Goal: Find specific page/section: Find specific page/section

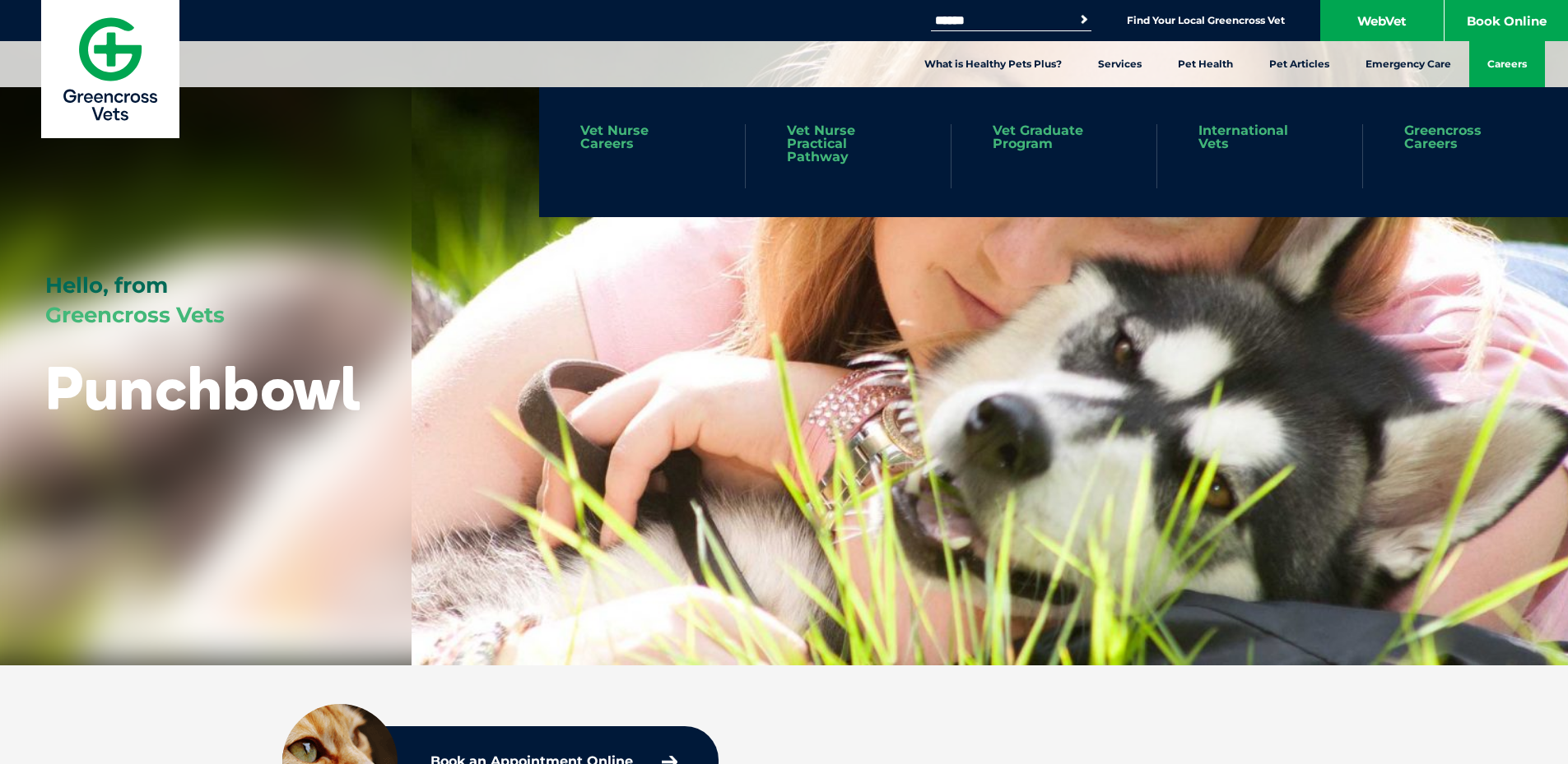
click at [1511, 69] on link "Careers" at bounding box center [1506, 64] width 76 height 46
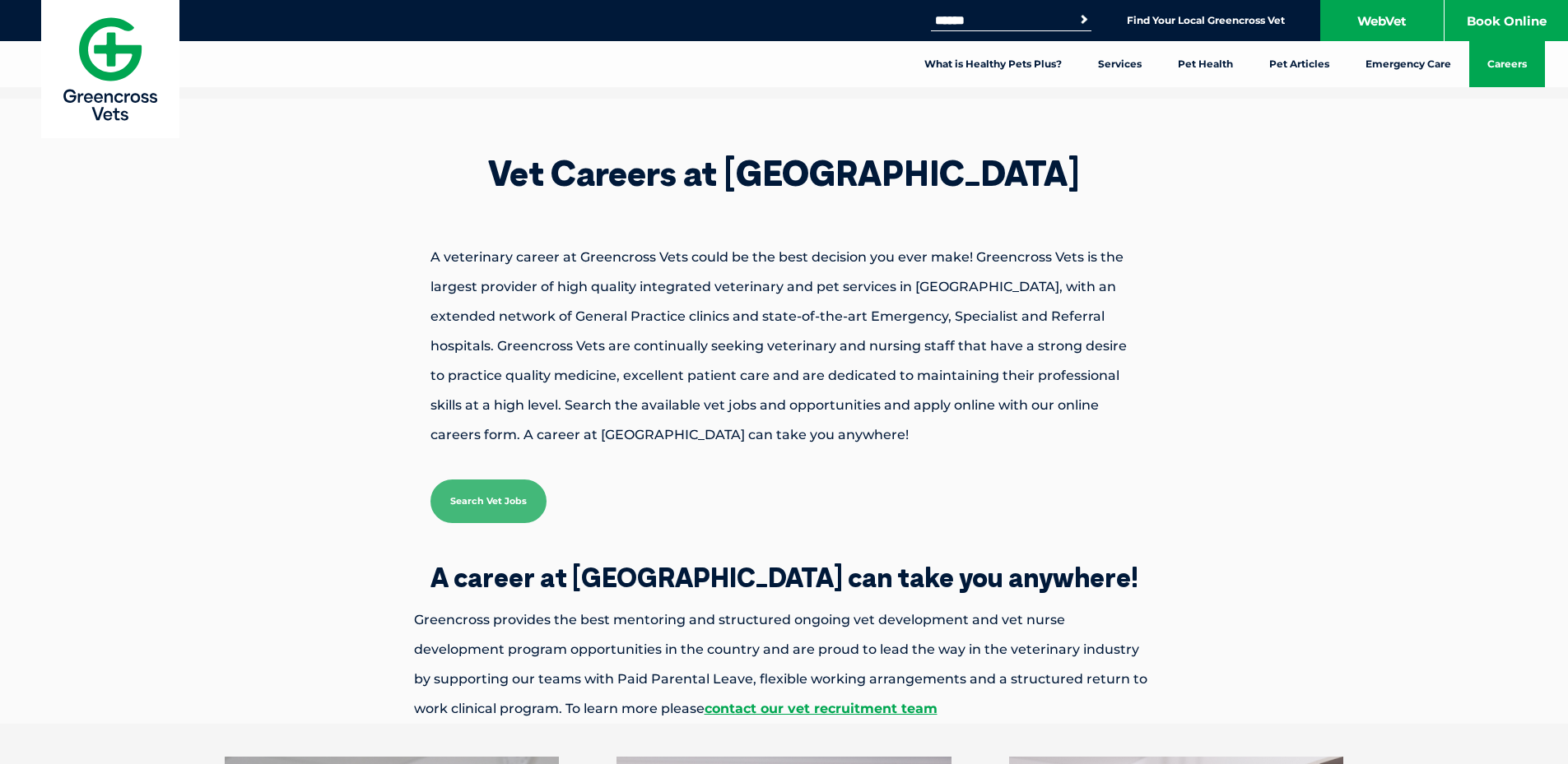
click at [110, 82] on img at bounding box center [110, 69] width 138 height 138
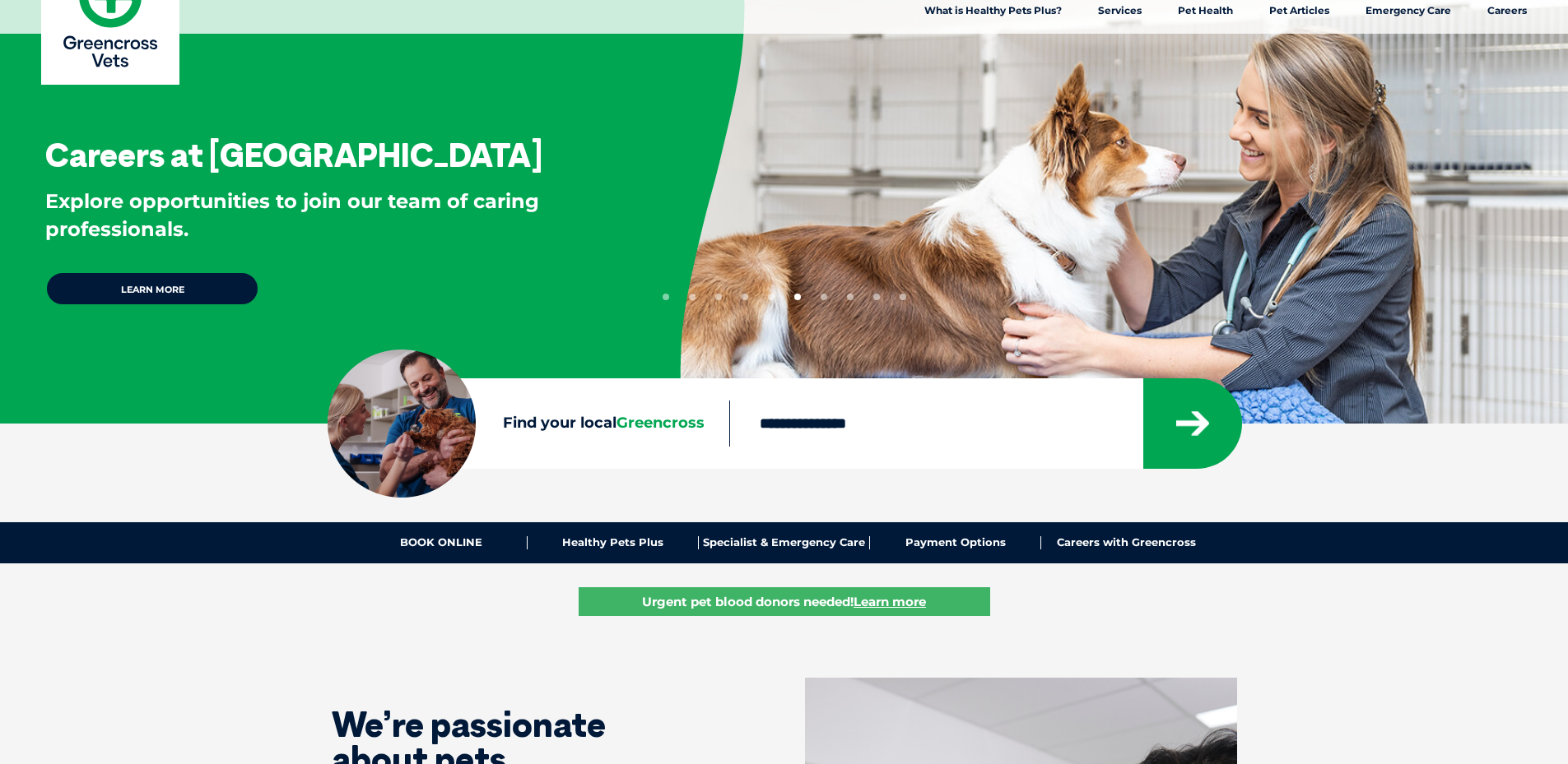
scroll to position [82, 0]
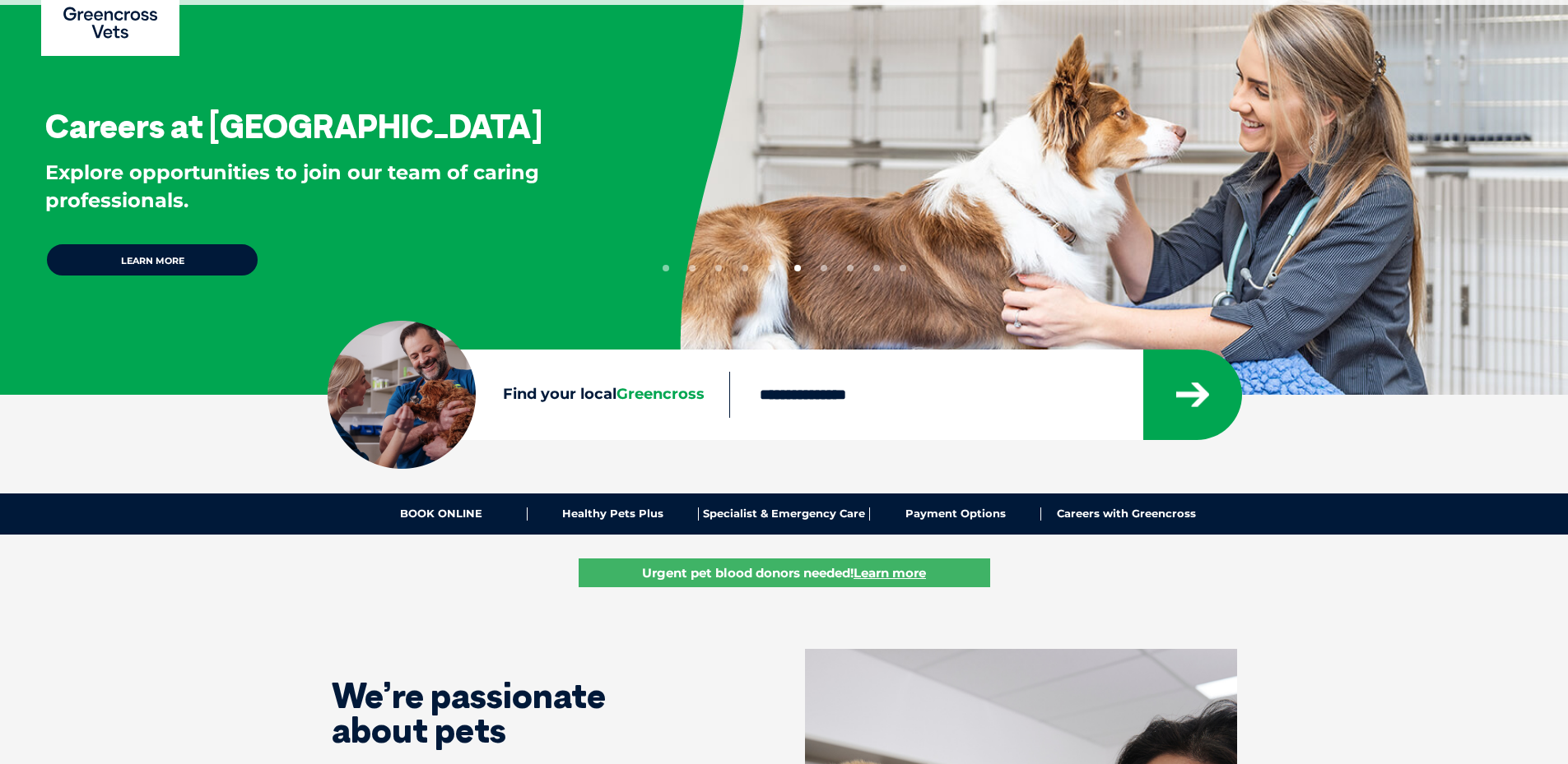
click at [893, 413] on input "Find your local Greencross" at bounding box center [935, 395] width 413 height 46
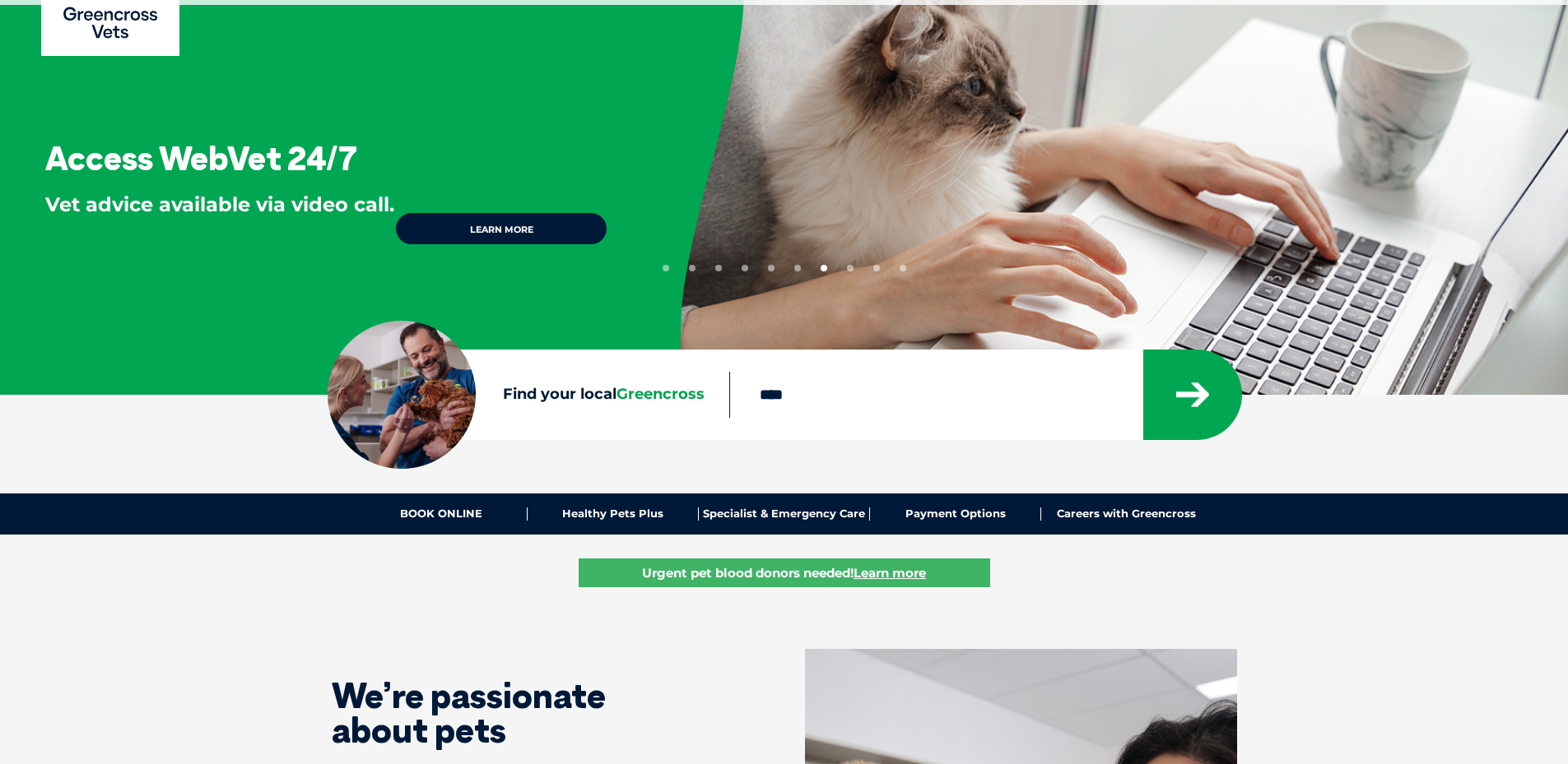
type input "****"
click at [1143, 350] on button "submit" at bounding box center [1193, 395] width 99 height 91
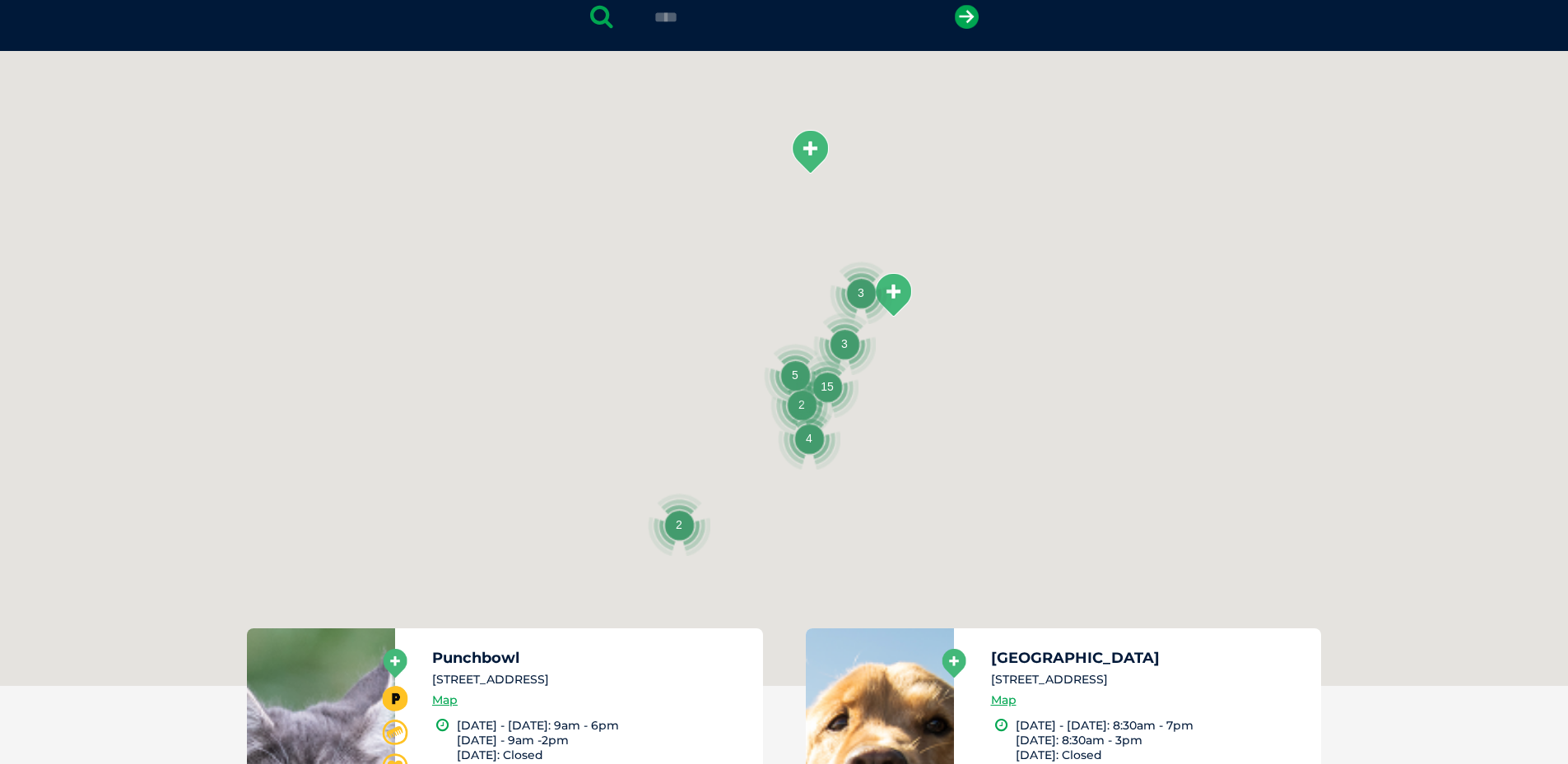
scroll to position [378, 0]
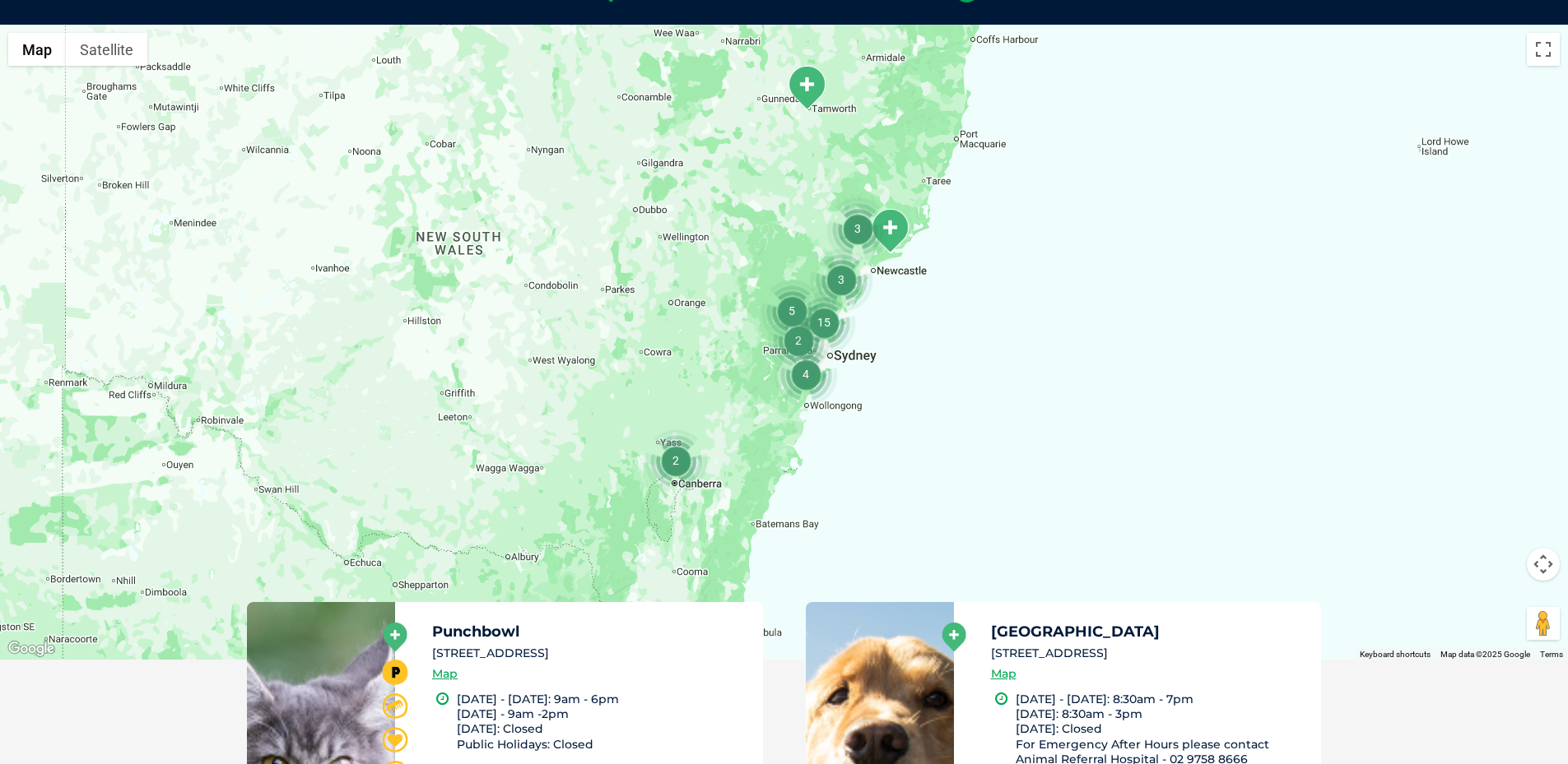
drag, startPoint x: 1074, startPoint y: 499, endPoint x: 1073, endPoint y: 463, distance: 36.0
click at [1072, 461] on div at bounding box center [784, 342] width 1568 height 635
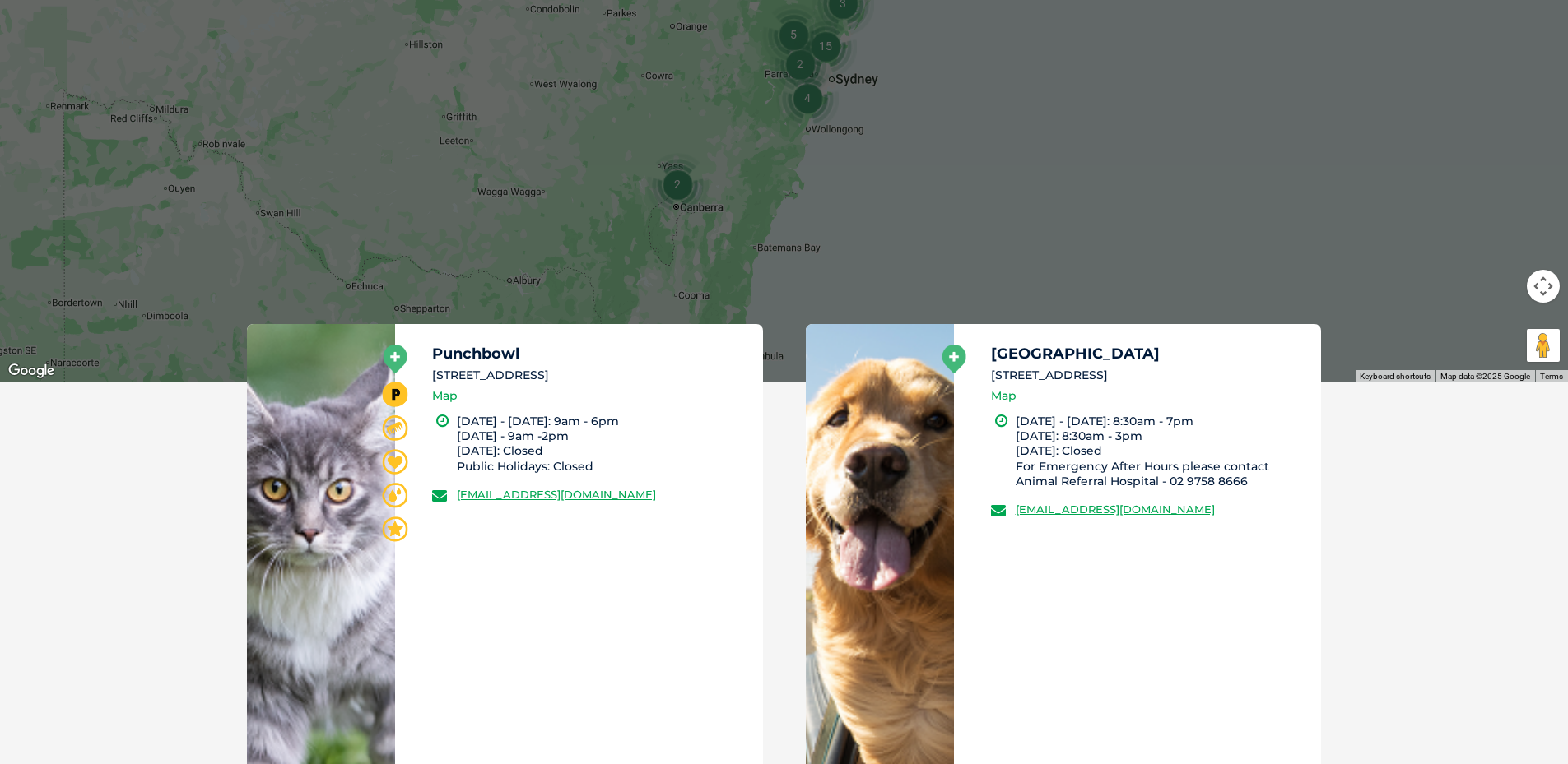
scroll to position [706, 0]
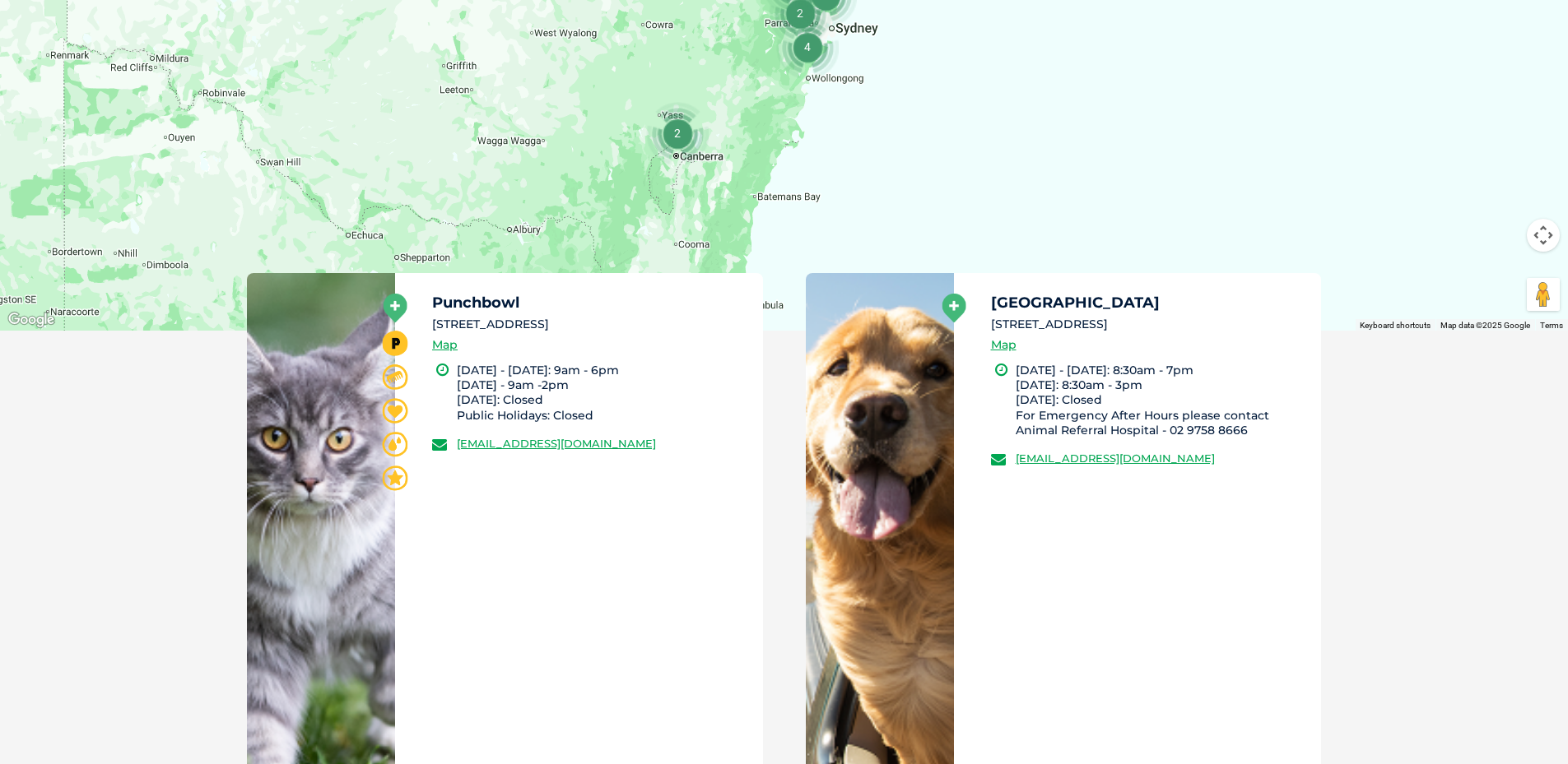
drag, startPoint x: 431, startPoint y: 321, endPoint x: 704, endPoint y: 322, distance: 273.0
click at [704, 322] on div "Punchbowl [STREET_ADDRESS] Map [DATE] - [DATE]: 9am - 6pm [DATE] - 9am -2pm [DA…" at bounding box center [578, 525] width 368 height 504
copy li "[STREET_ADDRESS]"
